Goal: Information Seeking & Learning: Find contact information

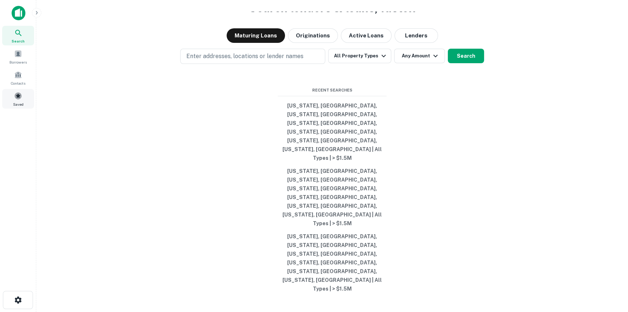
click at [15, 103] on span "Saved" at bounding box center [18, 104] width 11 height 6
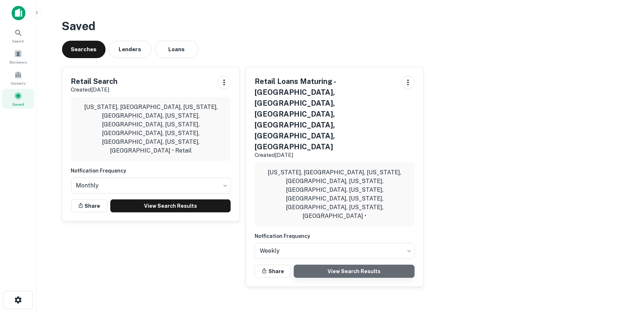
click at [380, 265] on link "View Search Results" at bounding box center [354, 271] width 121 height 13
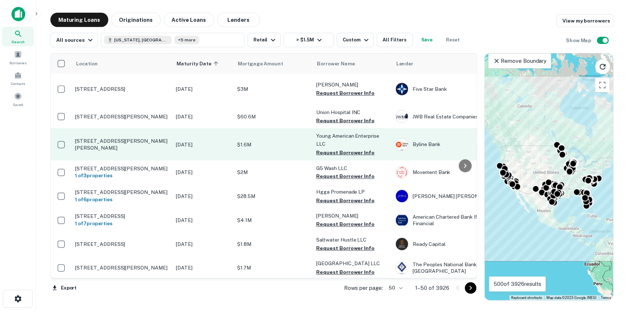
scroll to position [33, 0]
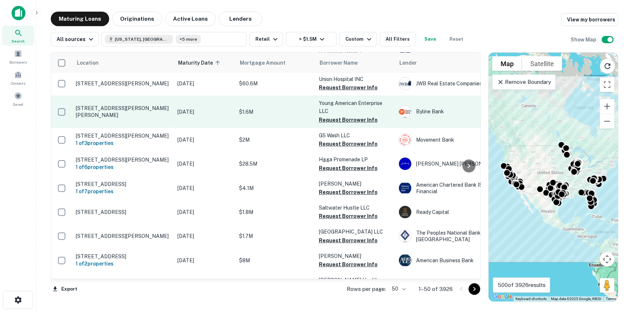
click at [112, 118] on p "6043 W Roosevelt Rd Cicero, IL 60804" at bounding box center [123, 111] width 94 height 13
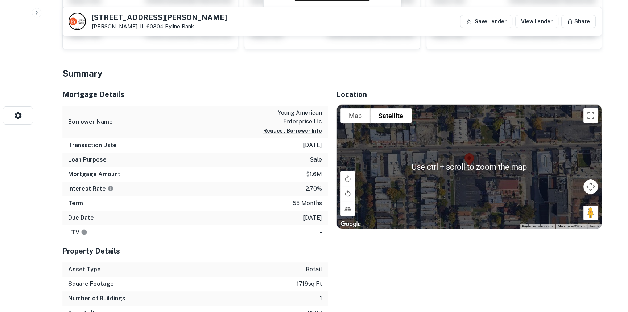
scroll to position [231, 0]
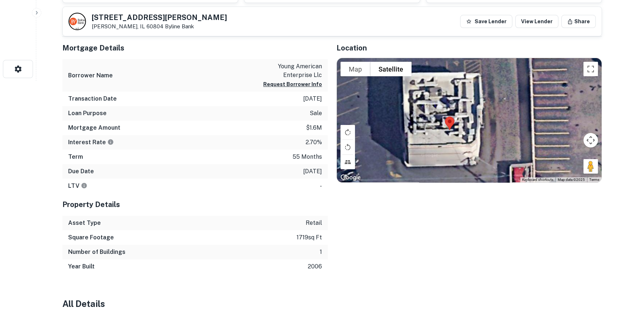
drag, startPoint x: 384, startPoint y: 119, endPoint x: 463, endPoint y: 120, distance: 79.8
click at [464, 123] on div at bounding box center [469, 120] width 265 height 124
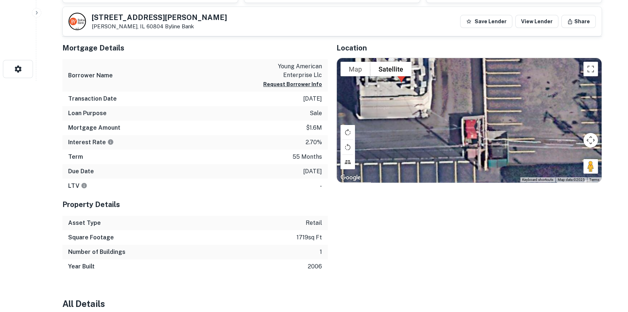
drag, startPoint x: 419, startPoint y: 113, endPoint x: 381, endPoint y: 96, distance: 41.7
click at [382, 94] on div at bounding box center [469, 120] width 265 height 124
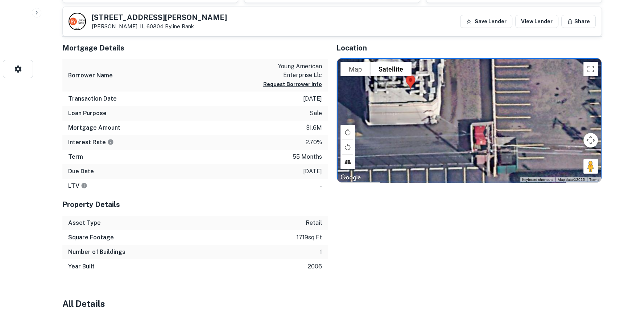
click at [352, 168] on button "Tilt map" at bounding box center [348, 162] width 15 height 15
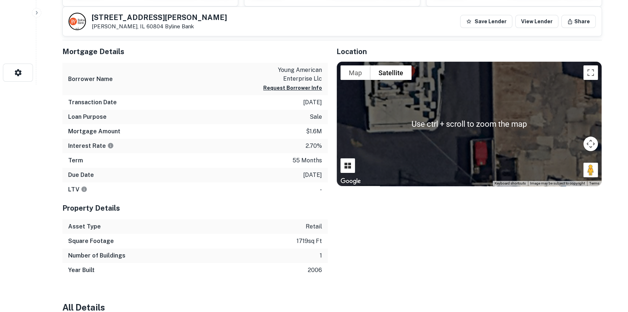
scroll to position [264, 0]
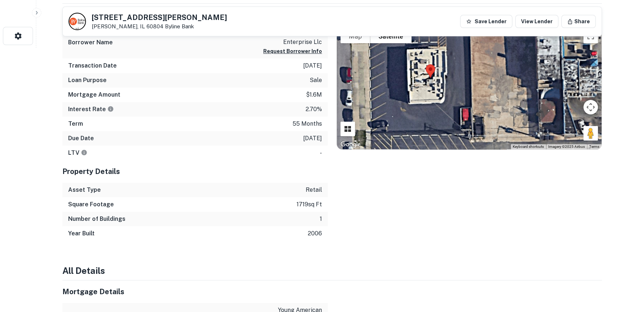
click at [353, 130] on button "Tilt map" at bounding box center [348, 129] width 15 height 15
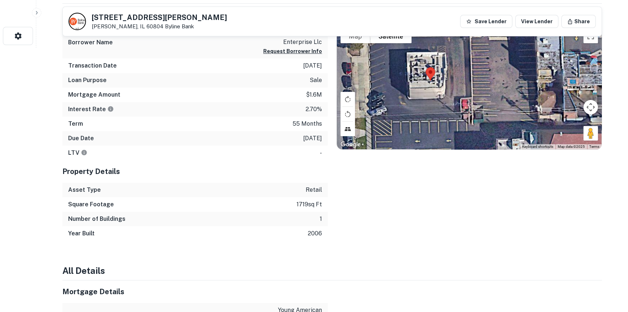
click at [353, 130] on button "Tilt map" at bounding box center [348, 129] width 15 height 15
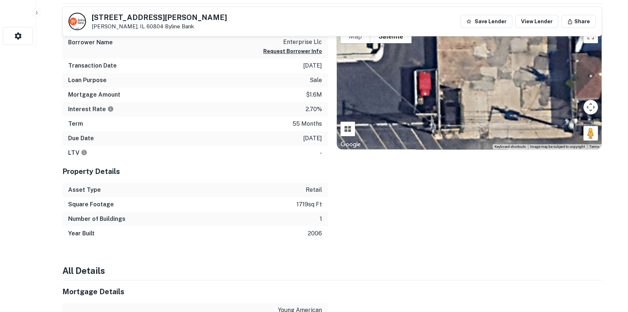
drag, startPoint x: 488, startPoint y: 99, endPoint x: 409, endPoint y: 65, distance: 86.3
click at [409, 65] on div at bounding box center [469, 87] width 265 height 124
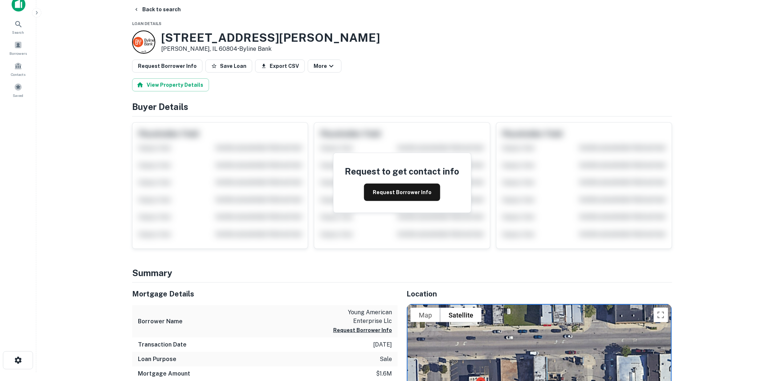
scroll to position [0, 0]
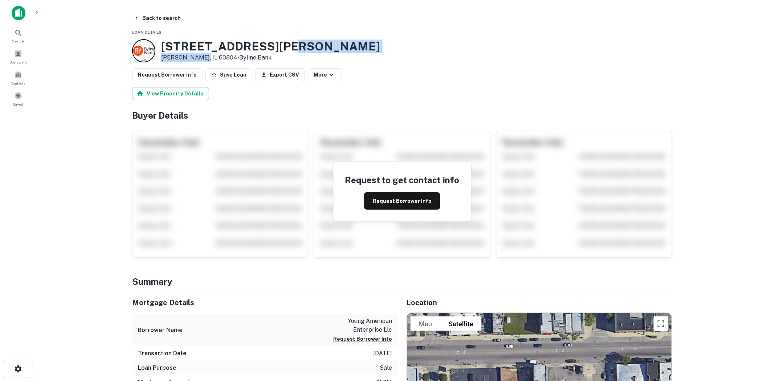
drag, startPoint x: 282, startPoint y: 44, endPoint x: 199, endPoint y: 55, distance: 84.3
click at [199, 55] on div "6043 W Roosevelt Rd Cicero, IL 60804 • Byline Bank" at bounding box center [402, 50] width 540 height 23
click at [239, 56] on link "Byline Bank" at bounding box center [255, 57] width 32 height 7
drag, startPoint x: 204, startPoint y: 56, endPoint x: 163, endPoint y: 42, distance: 42.8
click at [160, 42] on div "6043 W Roosevelt Rd Cicero, IL 60804 • Byline Bank" at bounding box center [256, 50] width 248 height 23
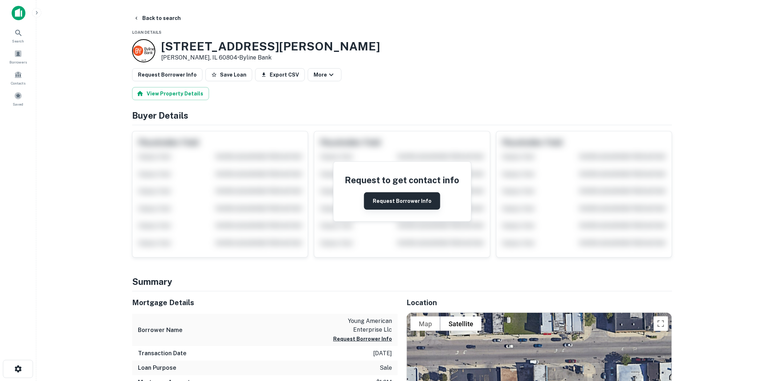
click at [392, 198] on button "Request Borrower Info" at bounding box center [402, 200] width 76 height 17
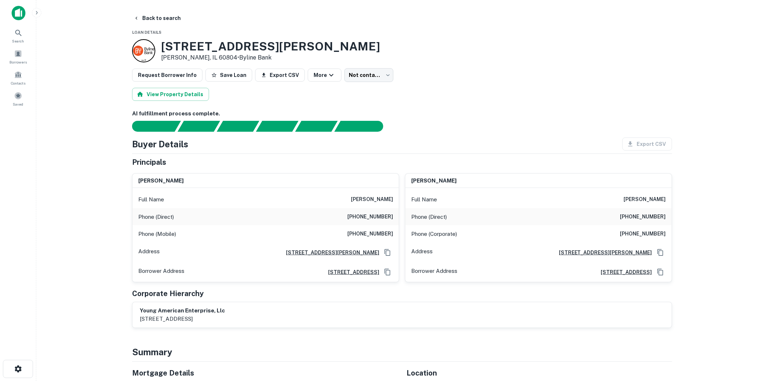
click at [376, 216] on h6 "(708) 345-5365" at bounding box center [370, 217] width 46 height 9
click at [510, 214] on div "Phone (Direct) (847) 696-0269" at bounding box center [538, 216] width 266 height 17
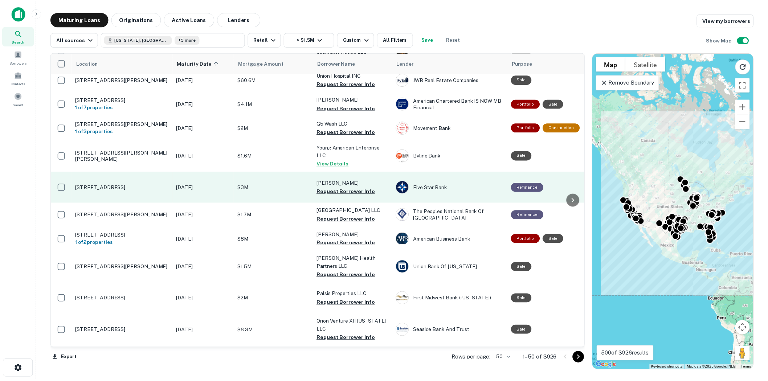
scroll to position [73, 0]
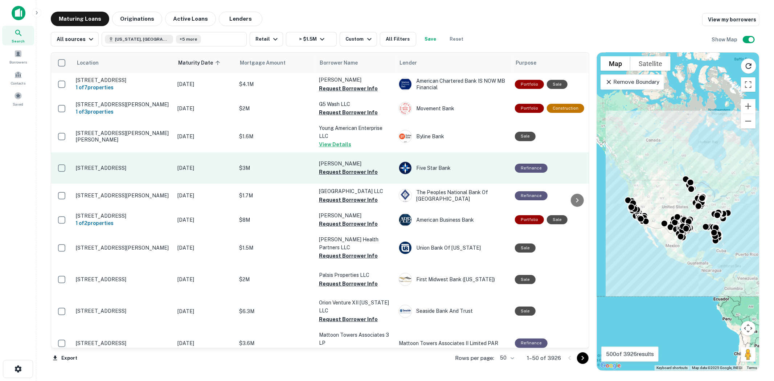
click at [118, 171] on p "1455 S Main St Yreka, CA 96097" at bounding box center [123, 168] width 94 height 7
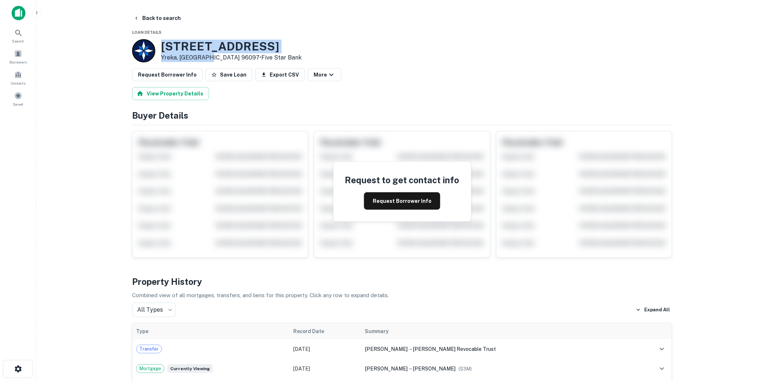
drag, startPoint x: 202, startPoint y: 56, endPoint x: 163, endPoint y: 42, distance: 42.1
click at [163, 42] on div "1455 S Main St Yreka, CA 96097 • Five Star Bank" at bounding box center [231, 51] width 140 height 22
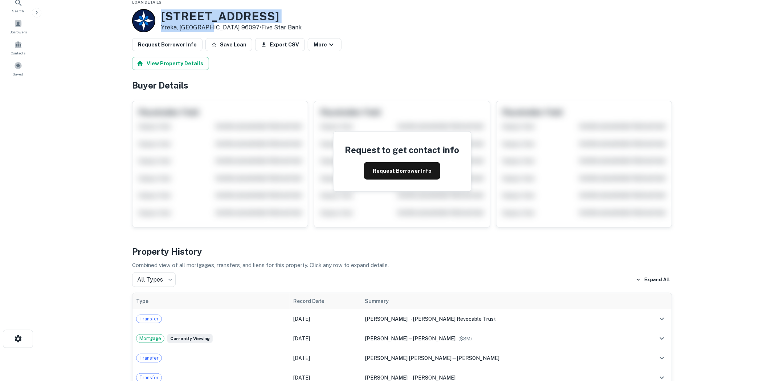
scroll to position [81, 0]
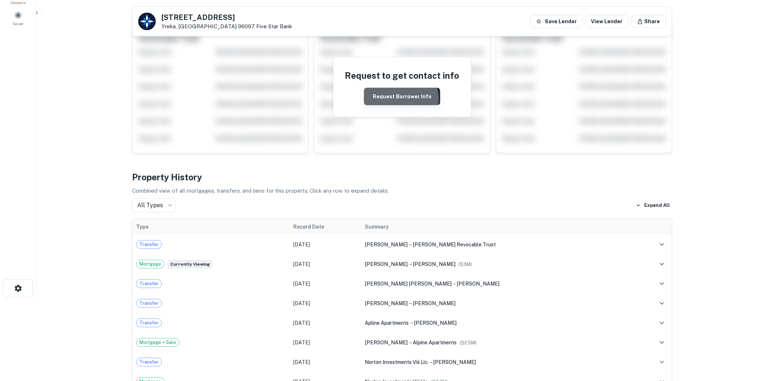
click at [402, 99] on button "Request Borrower Info" at bounding box center [402, 96] width 76 height 17
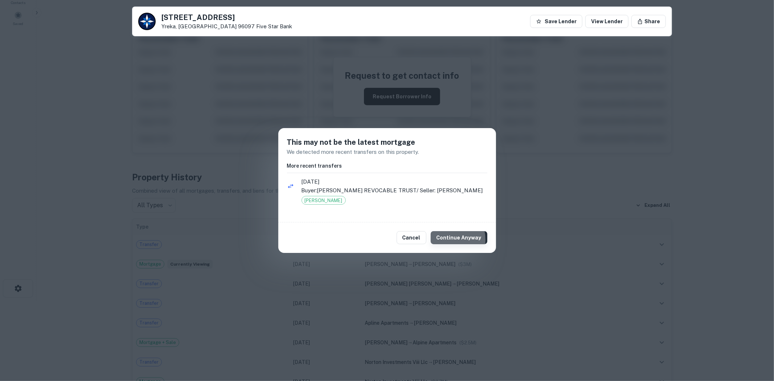
click at [445, 239] on button "Continue Anyway" at bounding box center [459, 237] width 57 height 13
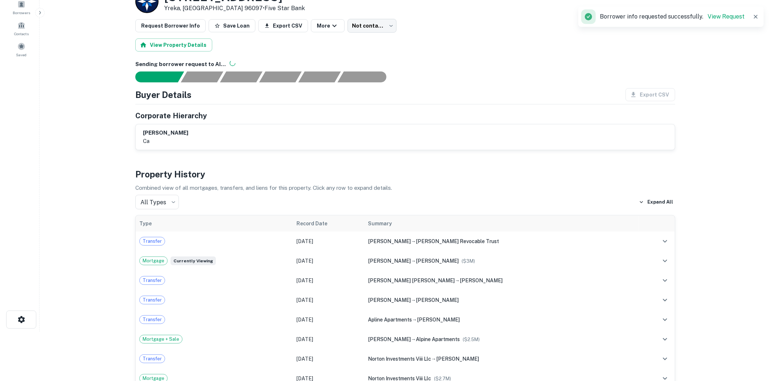
scroll to position [0, 0]
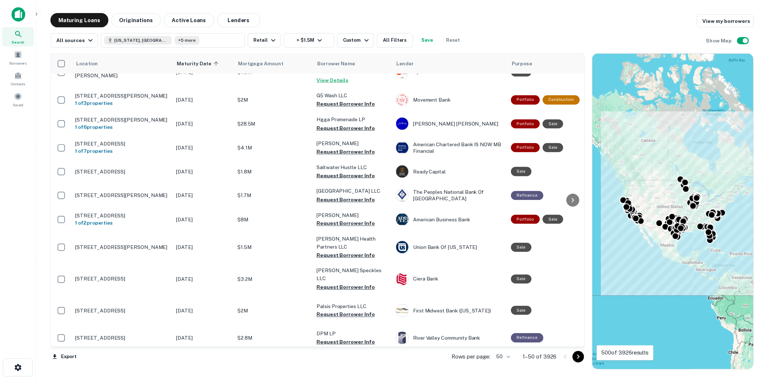
scroll to position [402, 0]
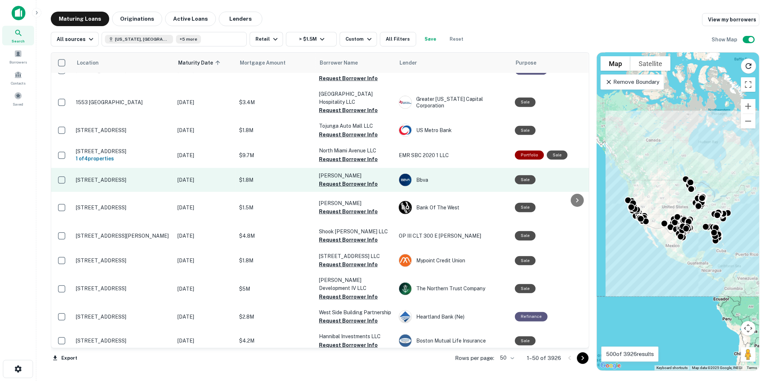
click at [110, 179] on p "2482 Foundry Park Ave Fresno, CA 93706" at bounding box center [123, 180] width 94 height 7
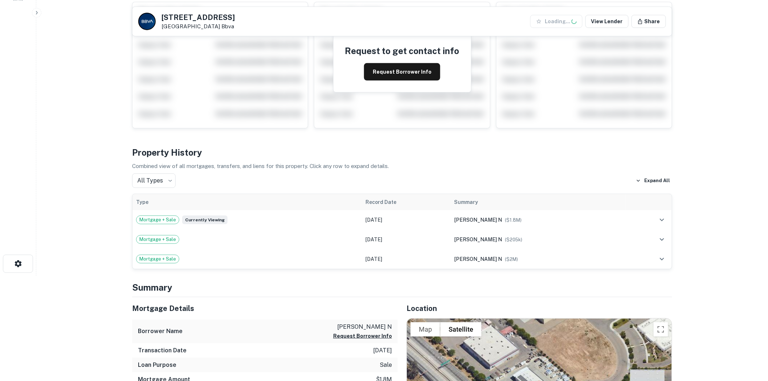
scroll to position [282, 0]
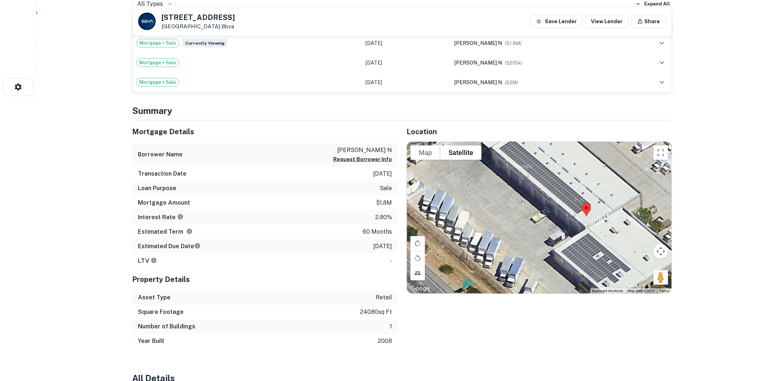
drag, startPoint x: 530, startPoint y: 190, endPoint x: 570, endPoint y: 254, distance: 75.5
click at [570, 254] on div at bounding box center [539, 218] width 265 height 152
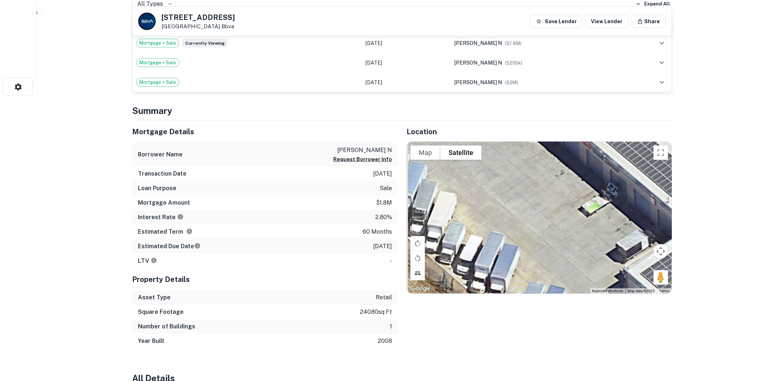
drag, startPoint x: 476, startPoint y: 204, endPoint x: 554, endPoint y: 194, distance: 79.3
click at [553, 192] on div at bounding box center [539, 218] width 265 height 152
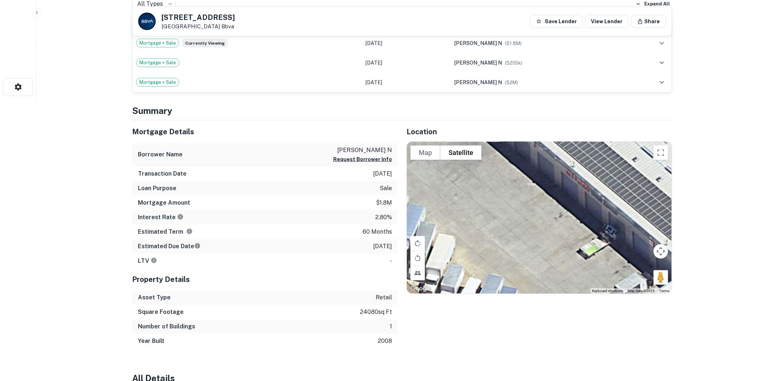
drag, startPoint x: 583, startPoint y: 224, endPoint x: 573, endPoint y: 270, distance: 47.9
click at [573, 270] on div at bounding box center [539, 218] width 265 height 152
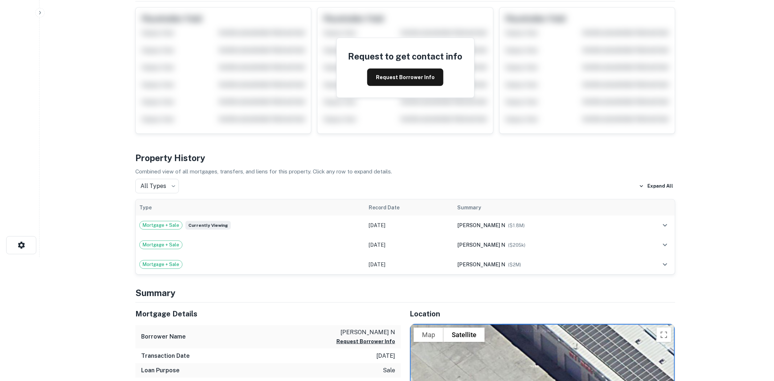
scroll to position [0, 0]
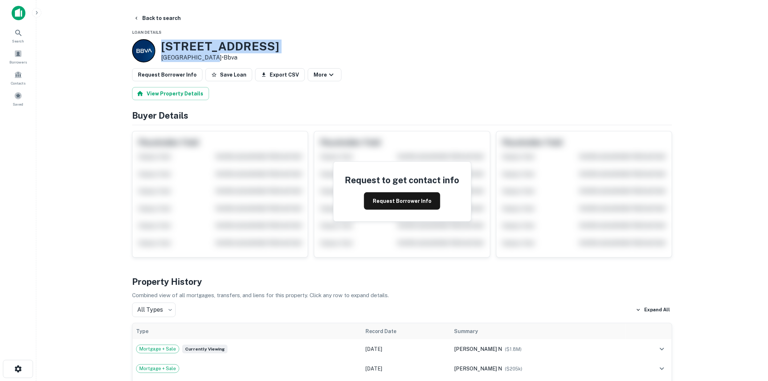
drag, startPoint x: 209, startPoint y: 59, endPoint x: 164, endPoint y: 41, distance: 48.5
click at [164, 41] on div "2482 Foundry Park Ave Fresno, CA 93706 • Bbva" at bounding box center [220, 51] width 118 height 22
click at [143, 17] on button "Back to search" at bounding box center [157, 18] width 53 height 13
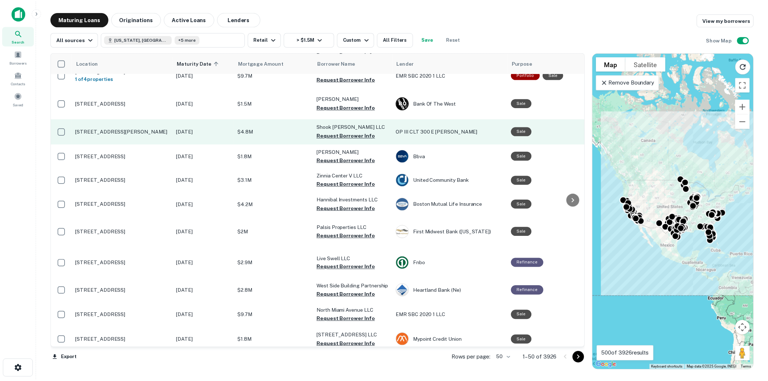
scroll to position [523, 0]
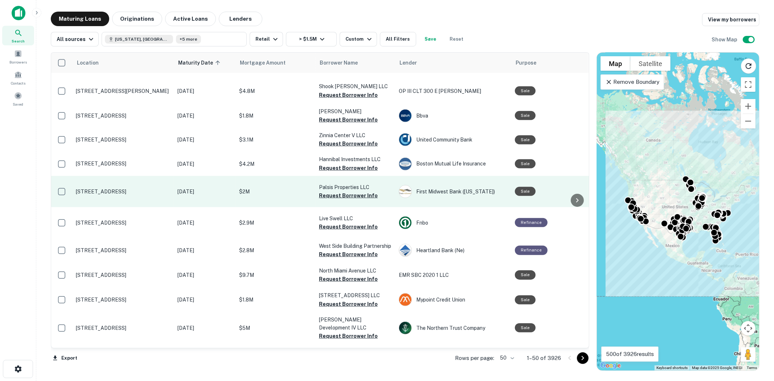
click at [112, 195] on p "2757 N Lincoln Ave # Cu102 Chicago, IL 60614" at bounding box center [123, 191] width 94 height 7
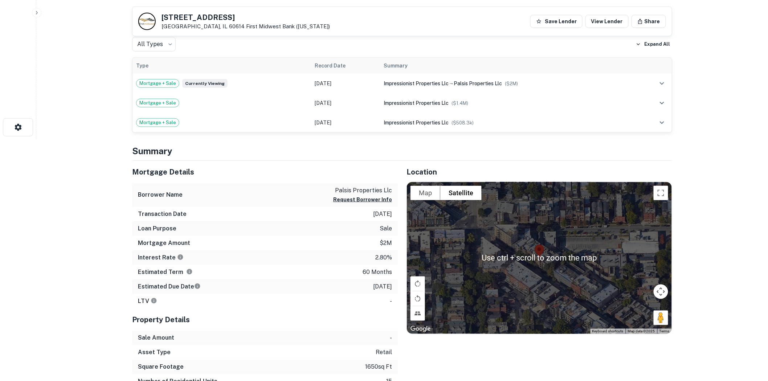
scroll to position [282, 0]
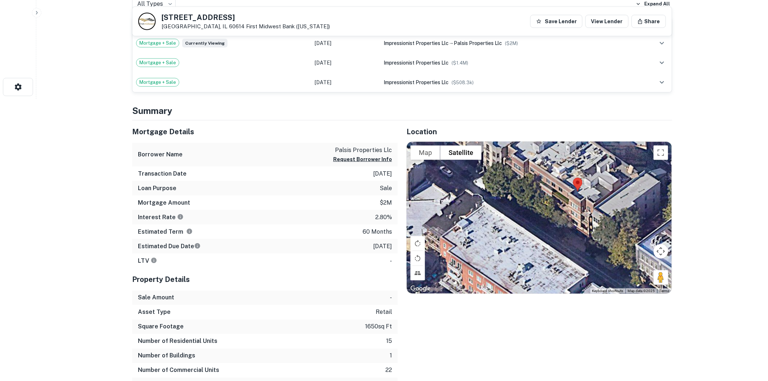
drag, startPoint x: 583, startPoint y: 221, endPoint x: 532, endPoint y: 241, distance: 55.3
click at [532, 241] on div at bounding box center [539, 218] width 265 height 152
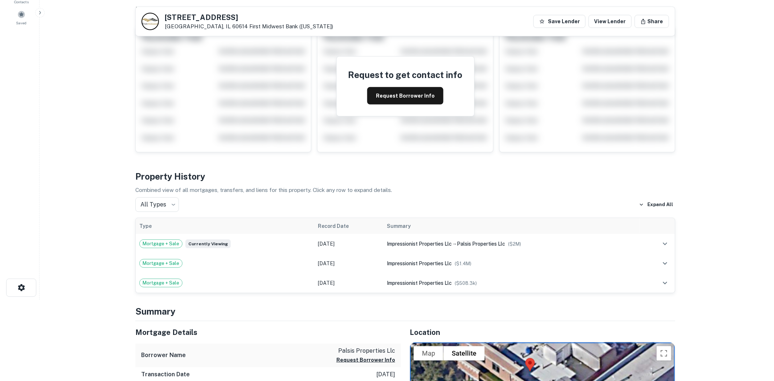
scroll to position [0, 0]
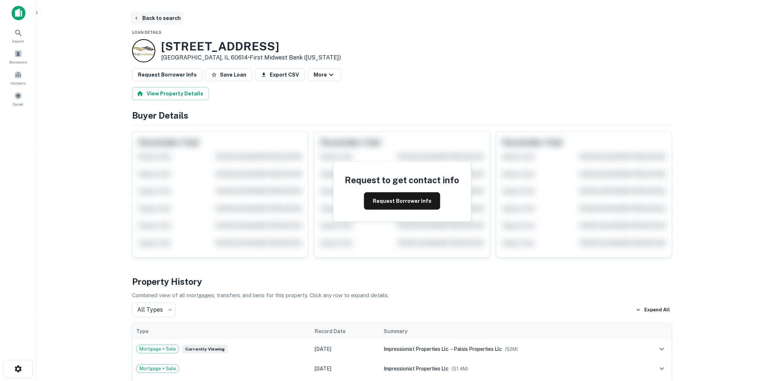
click at [161, 18] on button "Back to search" at bounding box center [157, 18] width 53 height 13
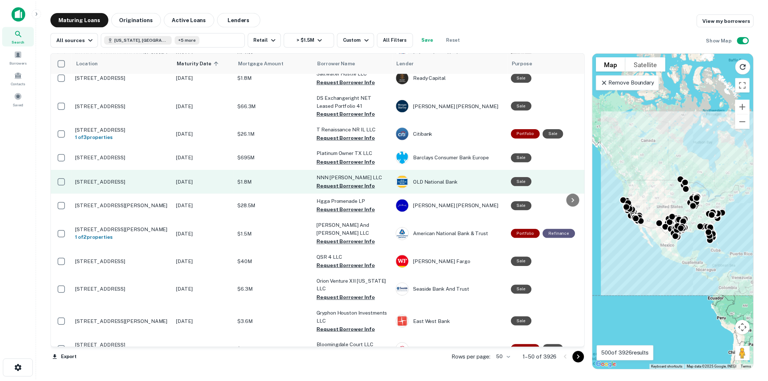
scroll to position [1007, 0]
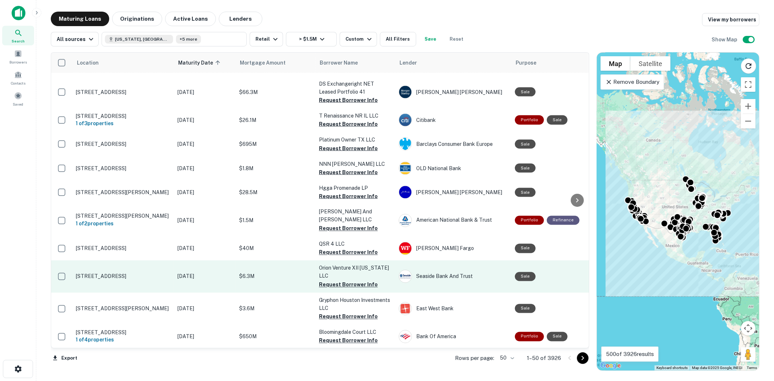
click at [138, 280] on p "404 S State Road 7 Hollywood, FL 33023" at bounding box center [123, 276] width 94 height 7
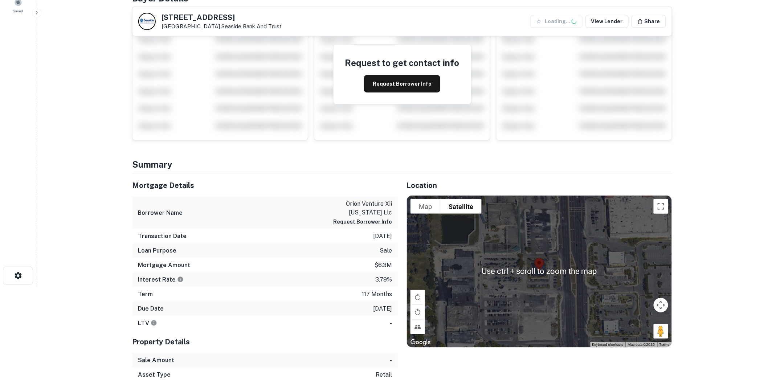
scroll to position [121, 0]
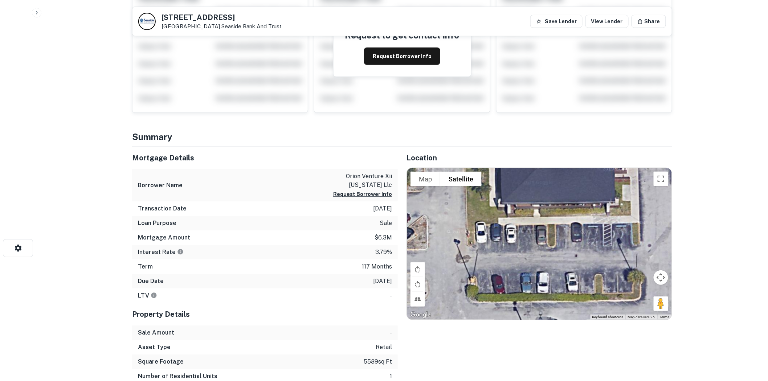
drag, startPoint x: 518, startPoint y: 210, endPoint x: 585, endPoint y: 262, distance: 84.6
click at [585, 262] on div at bounding box center [539, 244] width 265 height 152
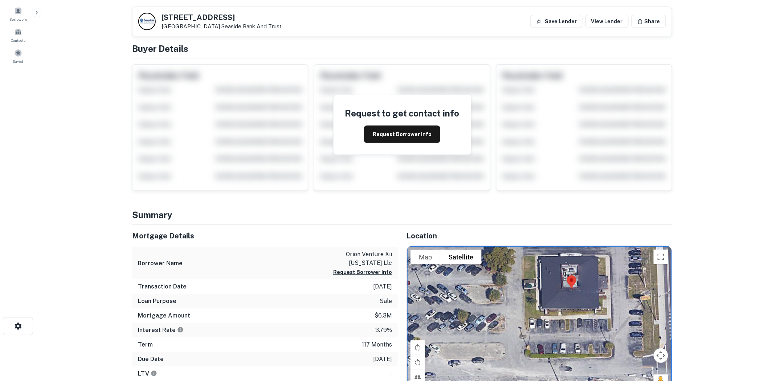
scroll to position [0, 0]
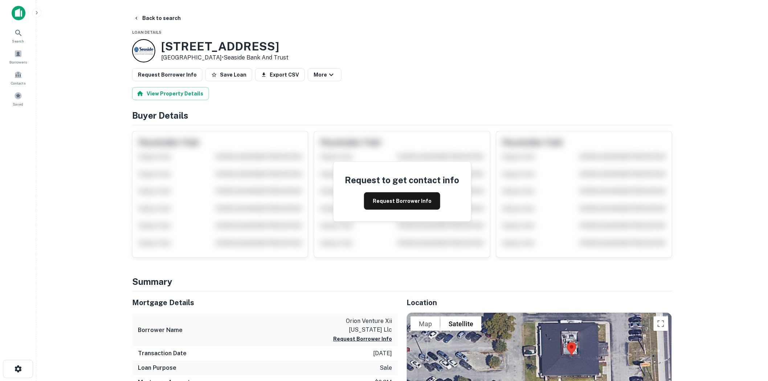
drag, startPoint x: 220, startPoint y: 58, endPoint x: 179, endPoint y: 50, distance: 42.1
click at [157, 43] on div "404 S STATE ROAD 7 Hollywood, FL 33023 • Seaside Bank And Trust" at bounding box center [210, 50] width 156 height 23
click at [382, 204] on button "Request Borrower Info" at bounding box center [402, 200] width 76 height 17
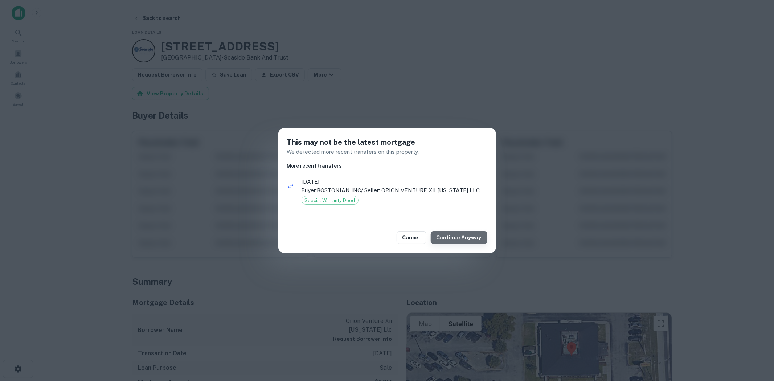
click at [466, 240] on button "Continue Anyway" at bounding box center [459, 237] width 57 height 13
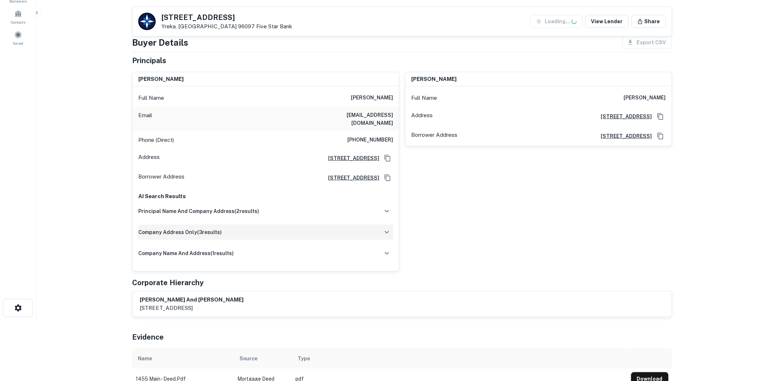
scroll to position [81, 0]
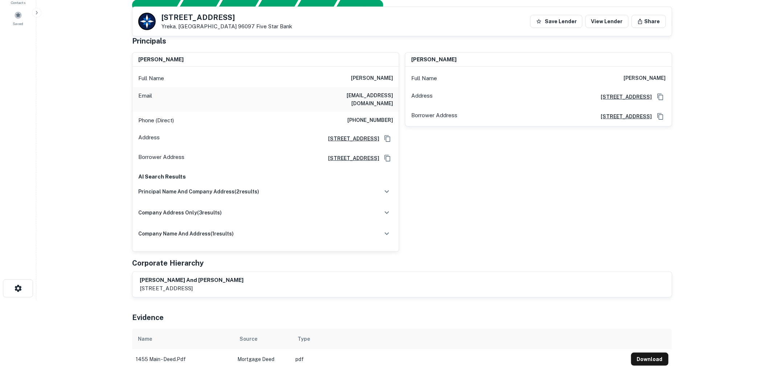
click at [452, 163] on div "[PERSON_NAME] Full Name [PERSON_NAME] Address [STREET_ADDRESS] Borrower Address…" at bounding box center [535, 148] width 273 height 205
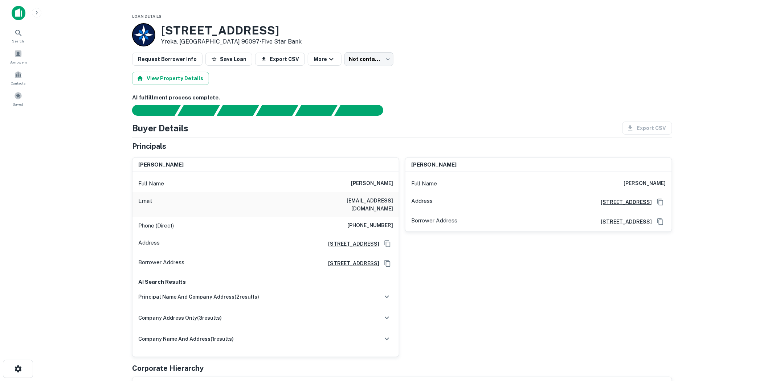
scroll to position [40, 0]
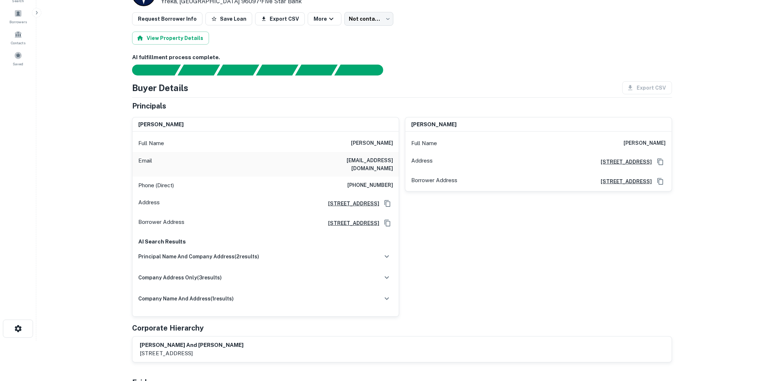
click at [386, 181] on h6 "[PHONE_NUMBER]" at bounding box center [370, 185] width 46 height 9
copy h6 "[PHONE_NUMBER]"
